Goal: Transaction & Acquisition: Purchase product/service

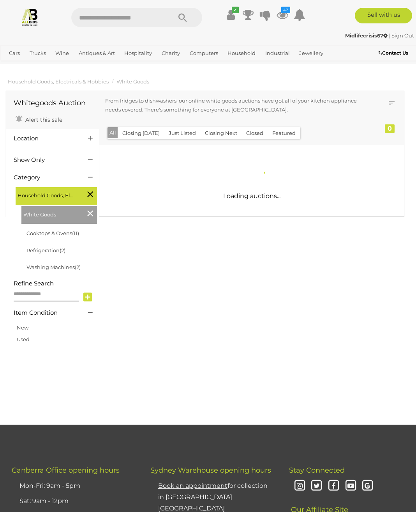
scroll to position [2, 0]
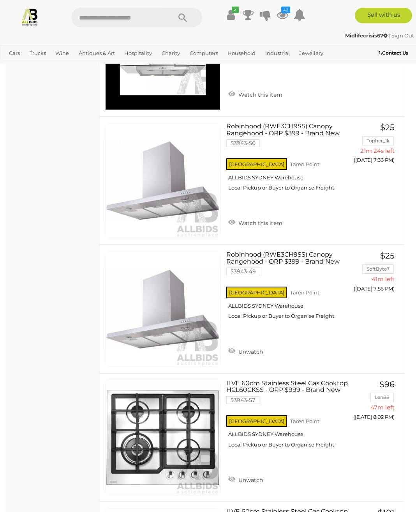
scroll to position [428, 0]
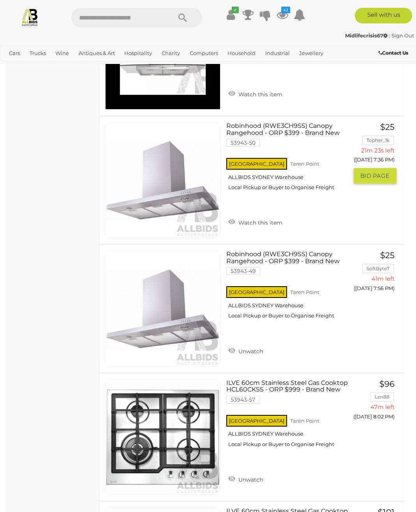
click at [231, 219] on link "Watch this item" at bounding box center [255, 222] width 58 height 12
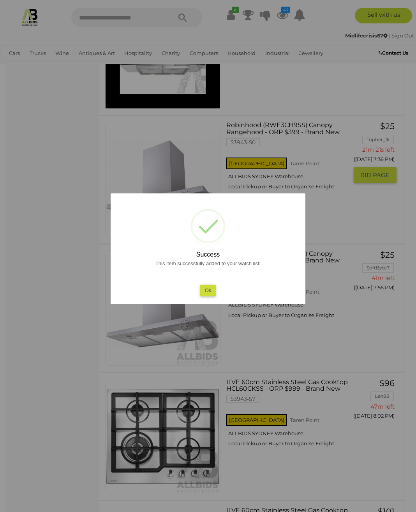
click at [212, 296] on button "Ok" at bounding box center [208, 289] width 16 height 11
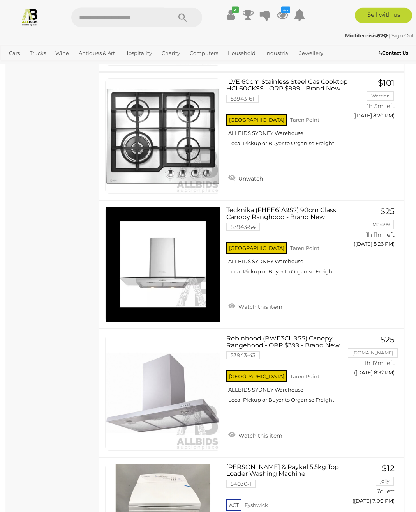
scroll to position [857, 0]
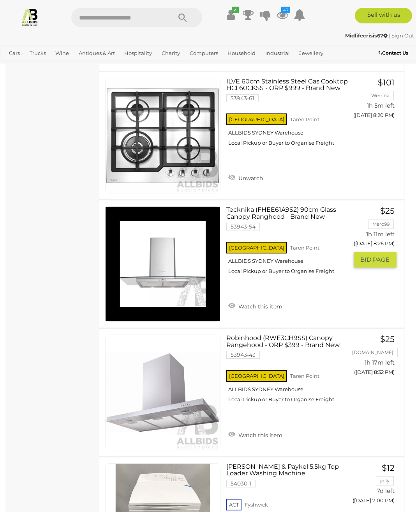
click at [233, 304] on link "Watch this item" at bounding box center [255, 306] width 58 height 12
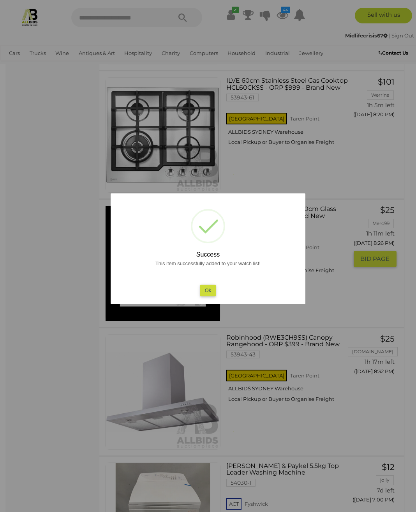
click at [211, 296] on button "Ok" at bounding box center [208, 289] width 16 height 11
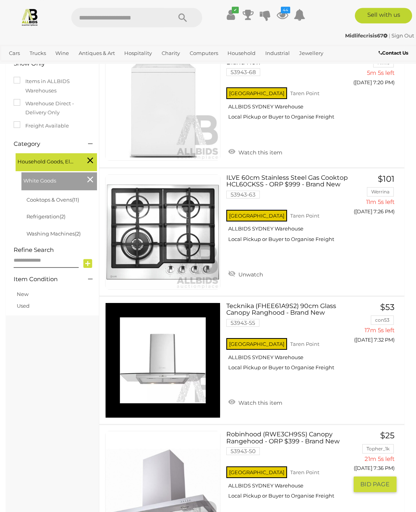
scroll to position [0, 0]
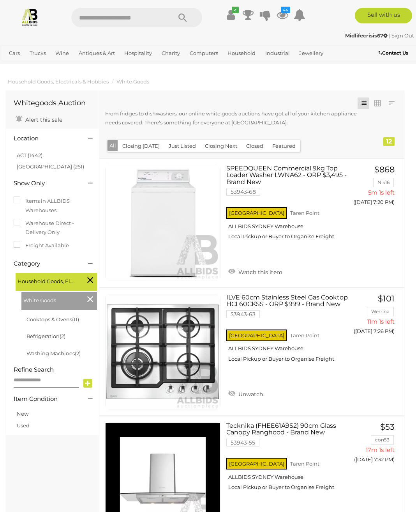
click at [0, 0] on link "Multimedia Accessories" at bounding box center [0, 0] width 0 height 0
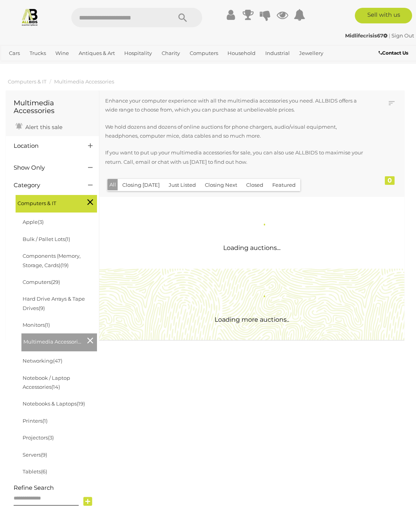
scroll to position [2, 0]
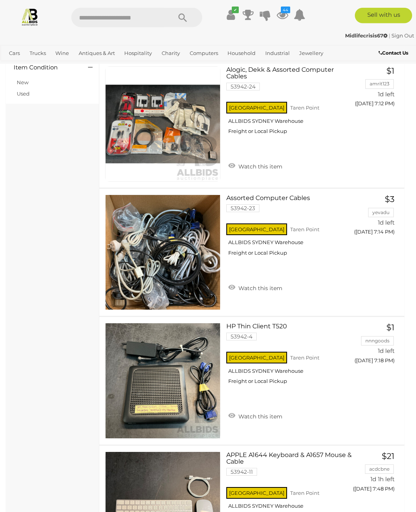
scroll to position [535, 0]
click at [0, 0] on link "Apple" at bounding box center [0, 0] width 0 height 0
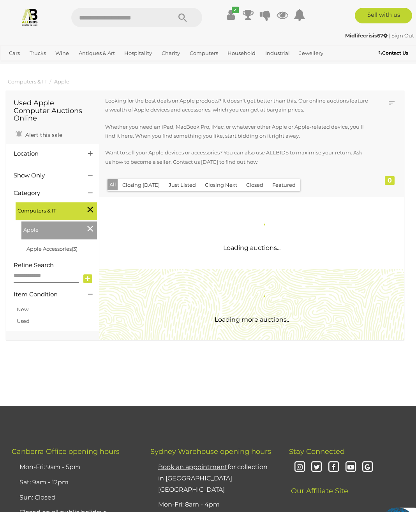
scroll to position [2, 0]
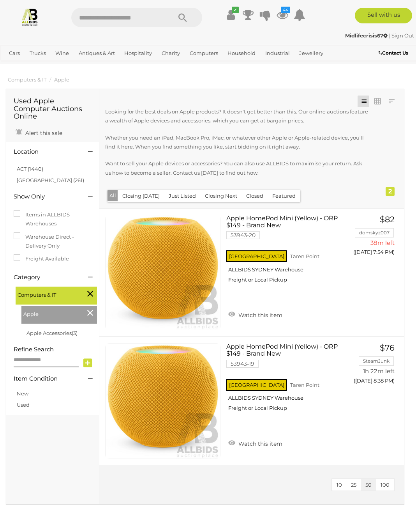
click at [0, 0] on link "Printers" at bounding box center [0, 0] width 0 height 0
click at [286, 13] on icon "44" at bounding box center [285, 10] width 9 height 7
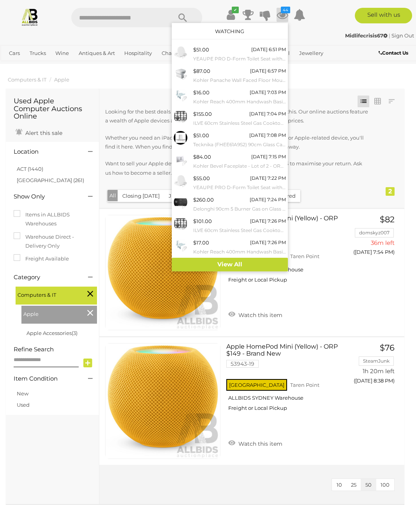
click at [263, 258] on link "View All" at bounding box center [230, 265] width 116 height 14
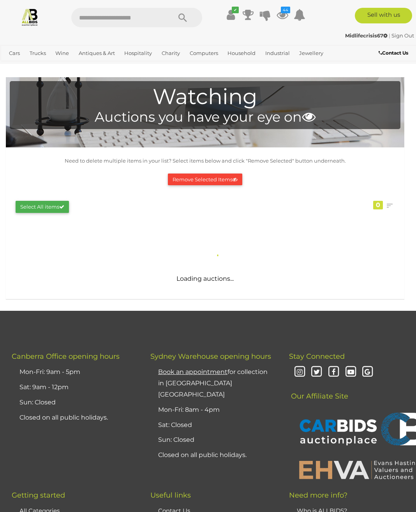
scroll to position [2, 0]
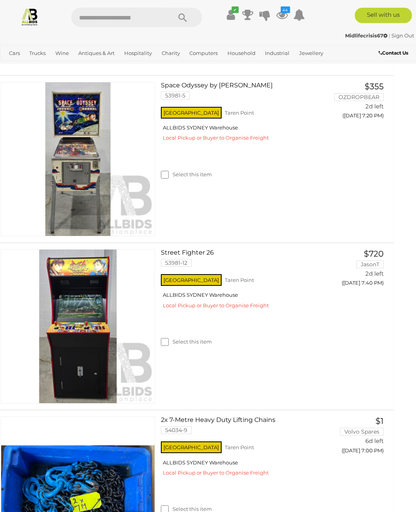
scroll to position [3642, 11]
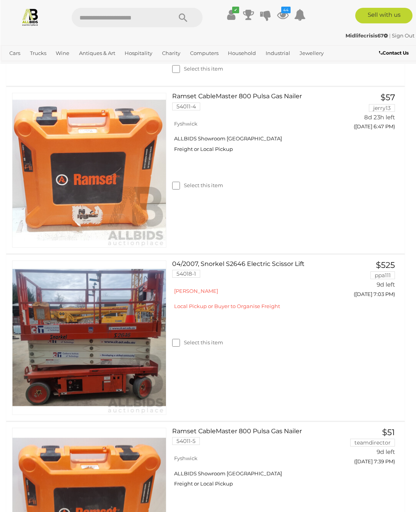
scroll to position [4416, 0]
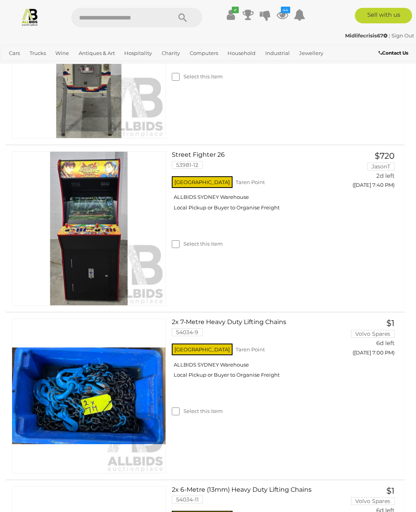
scroll to position [3739, 0]
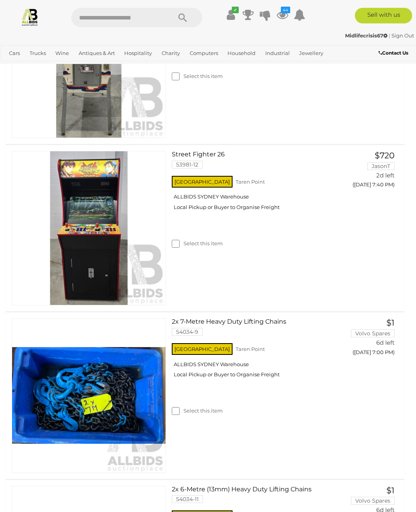
click at [103, 138] on img at bounding box center [89, 61] width 154 height 154
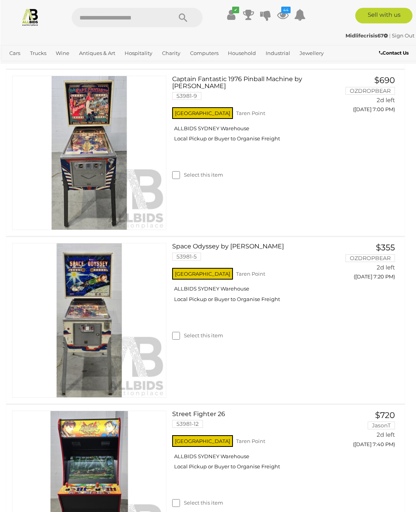
scroll to position [3524, 0]
click at [114, 422] on img at bounding box center [89, 488] width 154 height 154
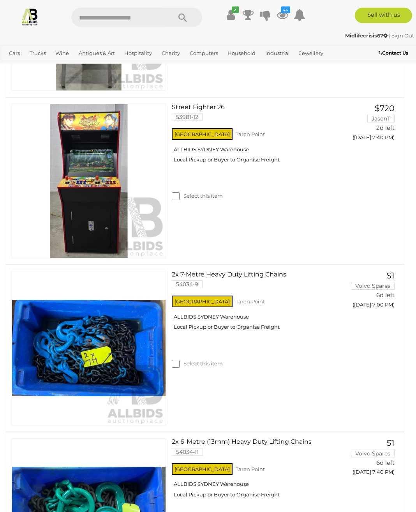
scroll to position [3831, 0]
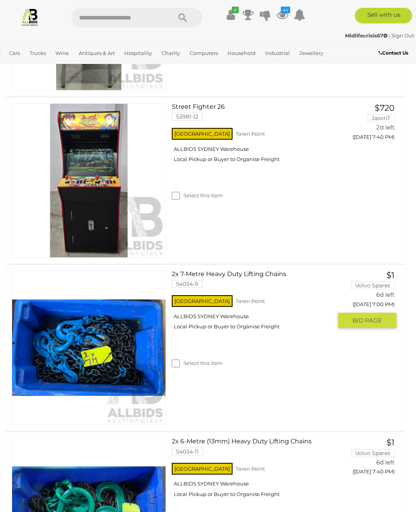
click at [226, 270] on link "2x 7-Metre Heavy Duty Lifting Chains 54034-9" at bounding box center [255, 281] width 154 height 23
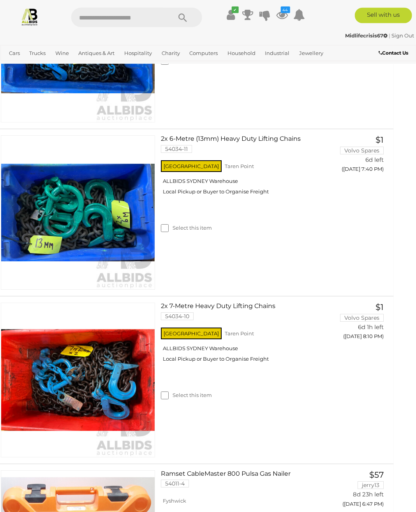
scroll to position [4133, 11]
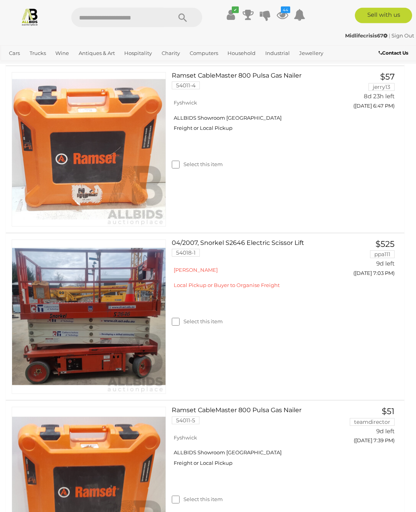
scroll to position [4531, 0]
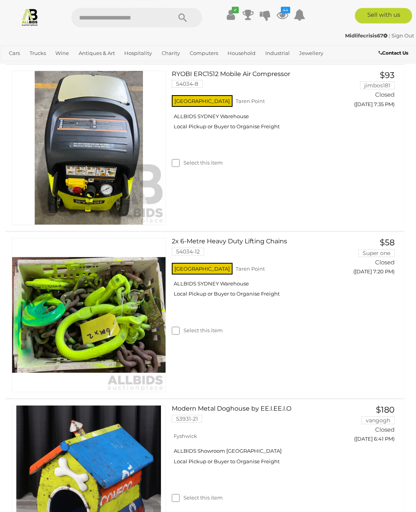
scroll to position [6438, 0]
click at [0, 0] on link "View All Industrial Auctions" at bounding box center [0, 0] width 0 height 0
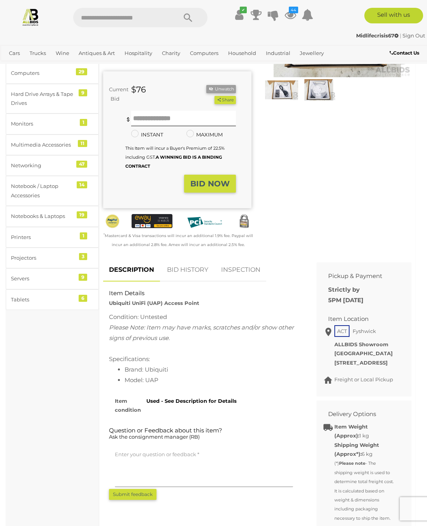
scroll to position [5, 7]
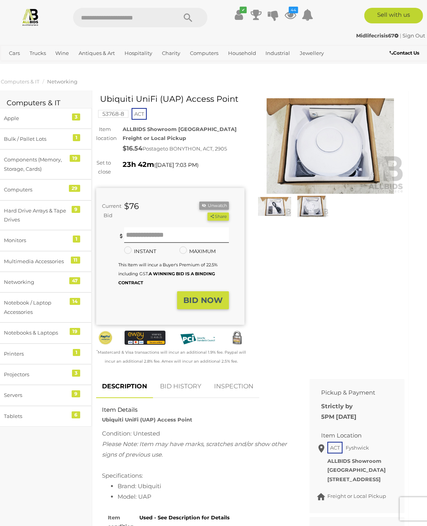
click at [355, 165] on img at bounding box center [330, 146] width 148 height 96
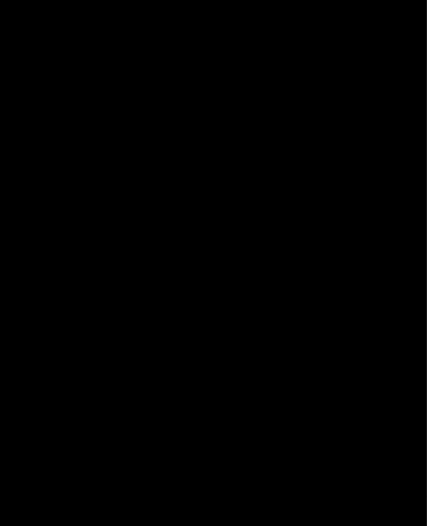
scroll to position [0, 7]
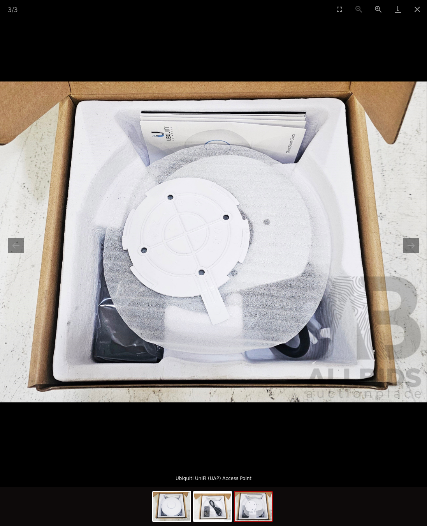
click at [416, 243] on button "Next slide" at bounding box center [411, 245] width 16 height 15
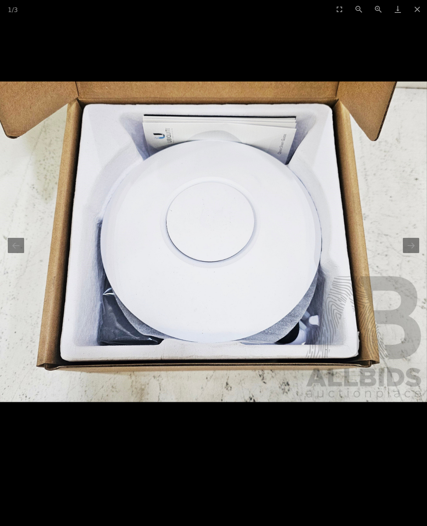
click at [416, 13] on button "Close gallery" at bounding box center [417, 9] width 19 height 18
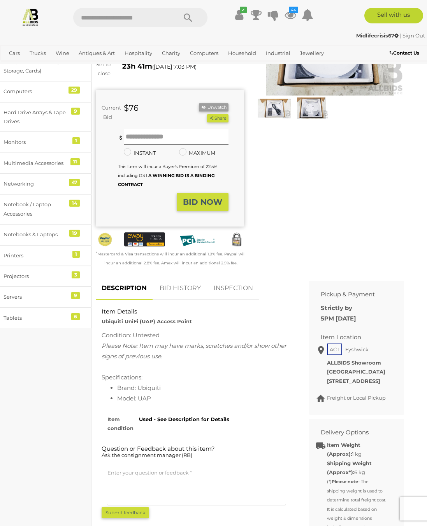
scroll to position [0, 7]
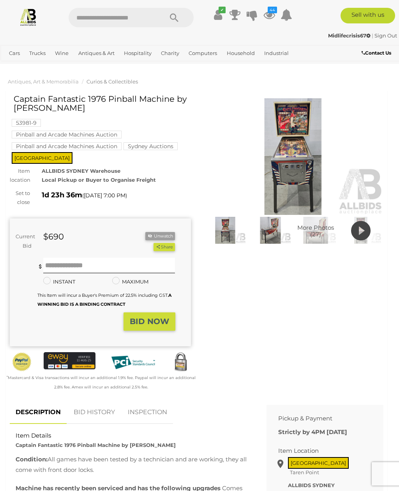
click at [307, 185] on img at bounding box center [293, 156] width 181 height 117
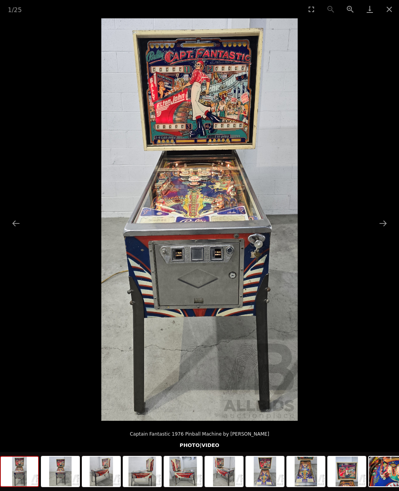
click at [394, 11] on button "Close gallery" at bounding box center [389, 9] width 19 height 18
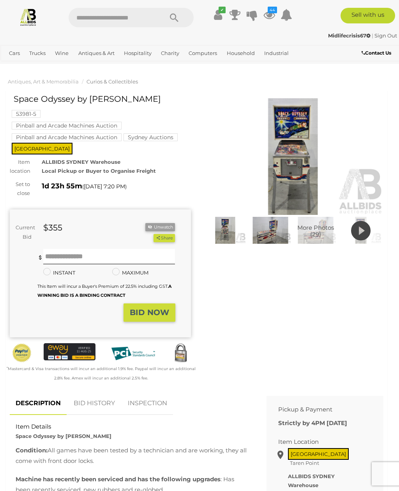
click at [302, 162] on img at bounding box center [293, 156] width 181 height 117
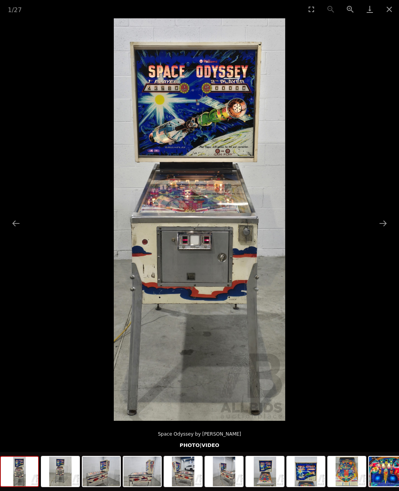
click at [388, 10] on button "Close gallery" at bounding box center [389, 9] width 19 height 18
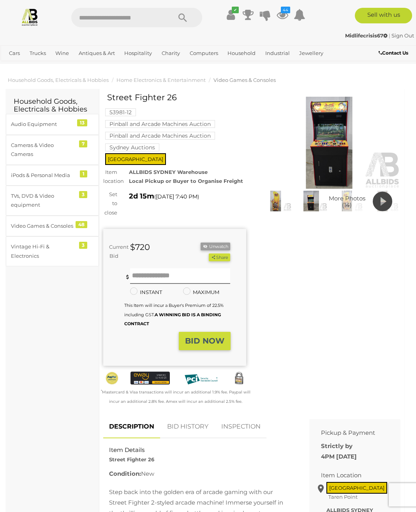
scroll to position [2, 0]
click at [337, 155] on img at bounding box center [329, 142] width 143 height 92
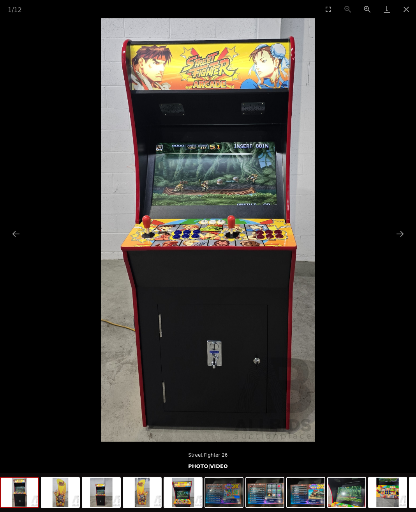
click at [399, 6] on button "Close gallery" at bounding box center [406, 9] width 19 height 18
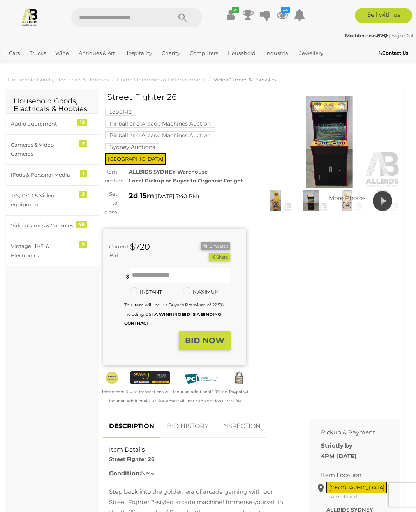
scroll to position [2, 0]
click at [226, 254] on button "Share" at bounding box center [219, 257] width 21 height 8
click at [312, 258] on div "Winning Outbid Warranty Charity" at bounding box center [251, 253] width 309 height 322
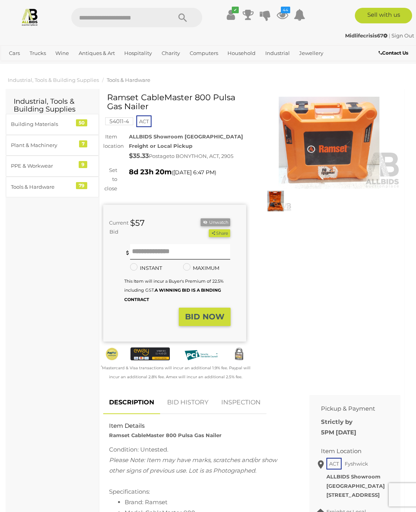
scroll to position [2, 0]
click at [340, 148] on img at bounding box center [329, 142] width 143 height 92
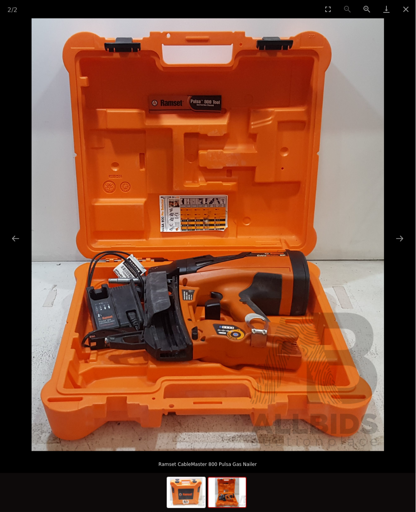
scroll to position [2, 11]
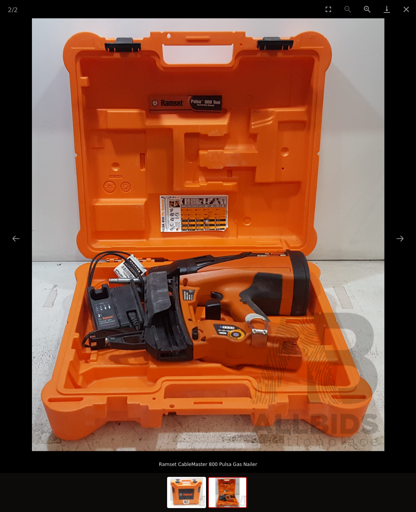
click at [399, 13] on button "Close gallery" at bounding box center [406, 9] width 19 height 18
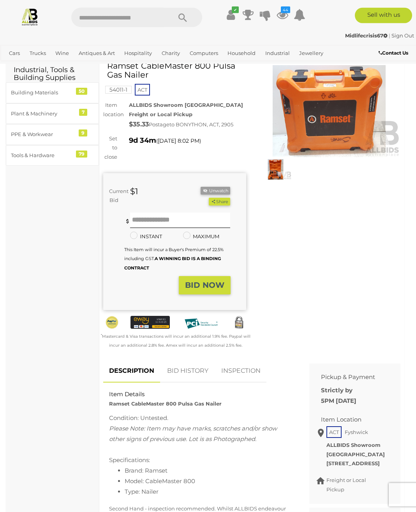
scroll to position [39, 0]
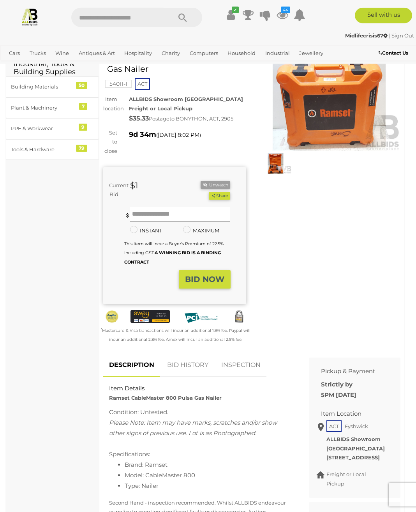
click at [280, 166] on img at bounding box center [276, 163] width 32 height 21
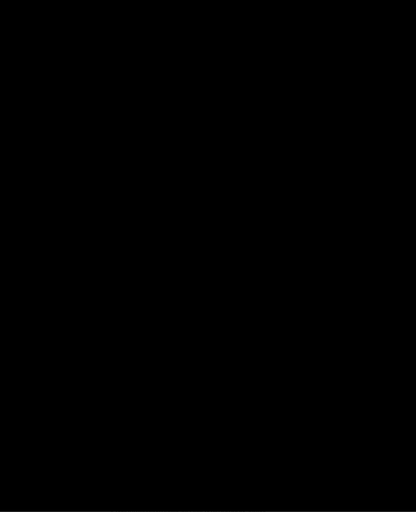
scroll to position [39, 0]
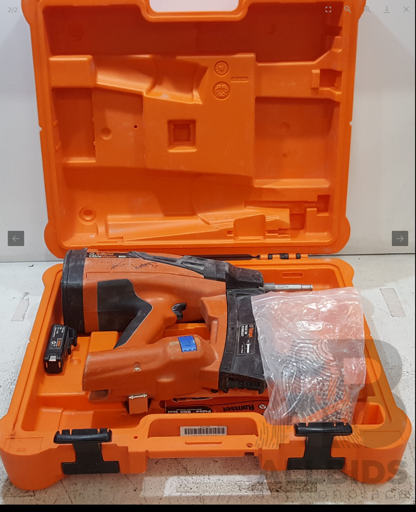
click at [399, 11] on button "Close gallery" at bounding box center [406, 9] width 19 height 18
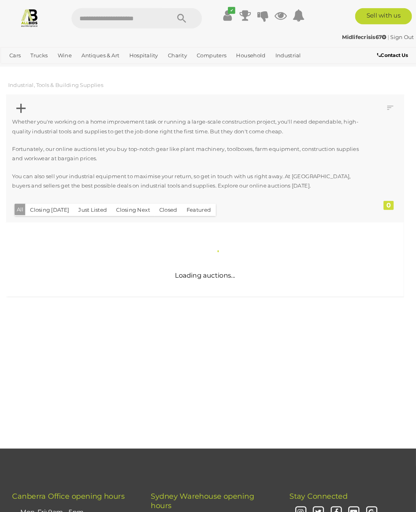
scroll to position [2, 0]
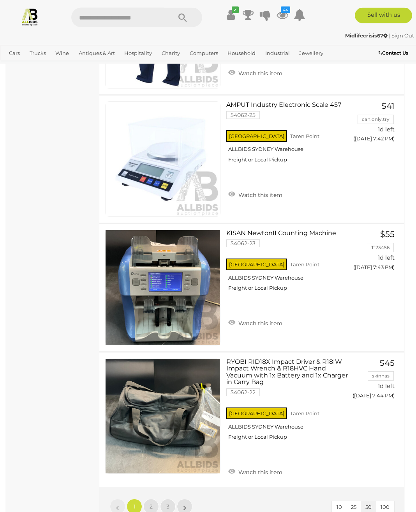
scroll to position [6177, 0]
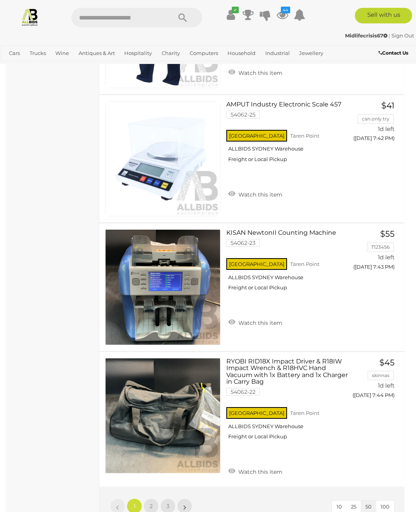
click at [183, 490] on link "»" at bounding box center [185, 506] width 16 height 16
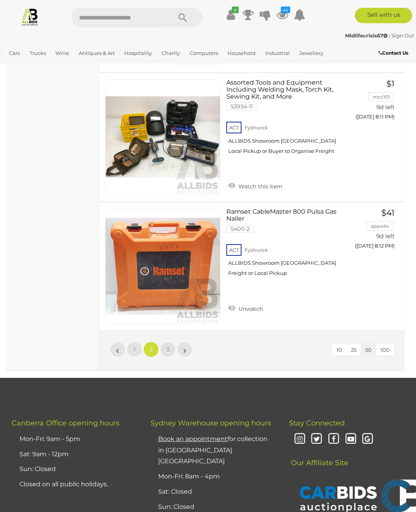
scroll to position [6319, 0]
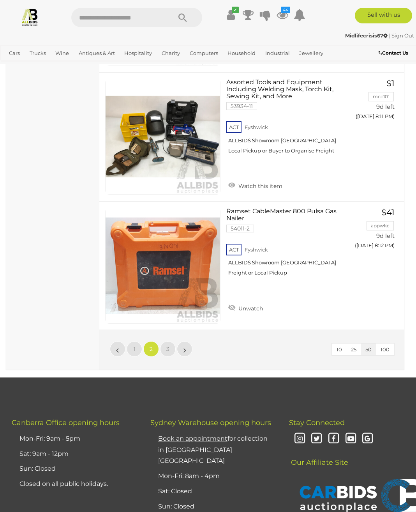
click at [187, 341] on link "»" at bounding box center [185, 349] width 16 height 16
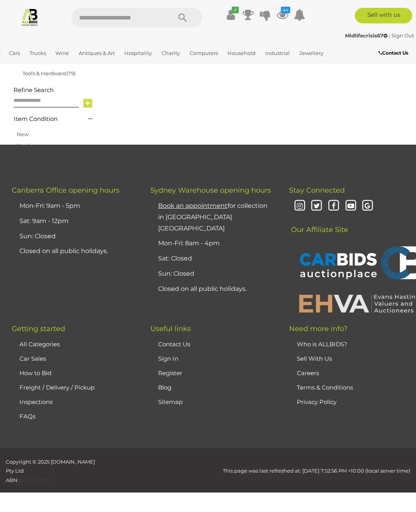
scroll to position [148, 0]
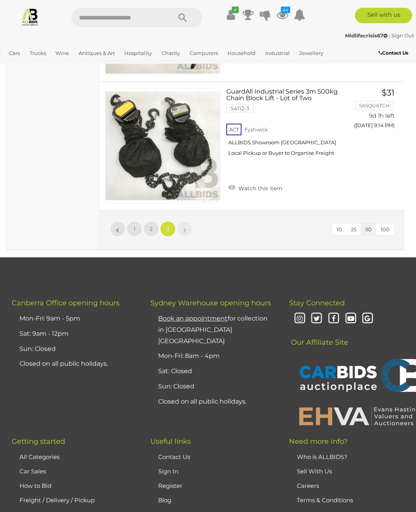
scroll to position [2201, 0]
click at [281, 16] on icon at bounding box center [283, 15] width 12 height 14
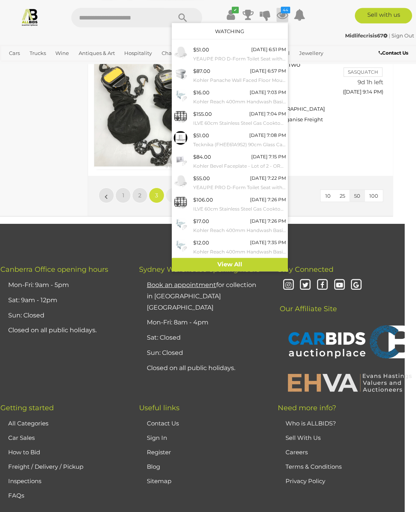
scroll to position [2234, 11]
click at [257, 258] on link "View All" at bounding box center [230, 265] width 116 height 14
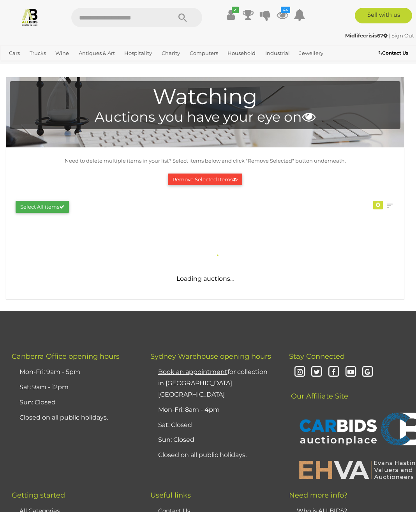
scroll to position [2, 0]
